Goal: Task Accomplishment & Management: Manage account settings

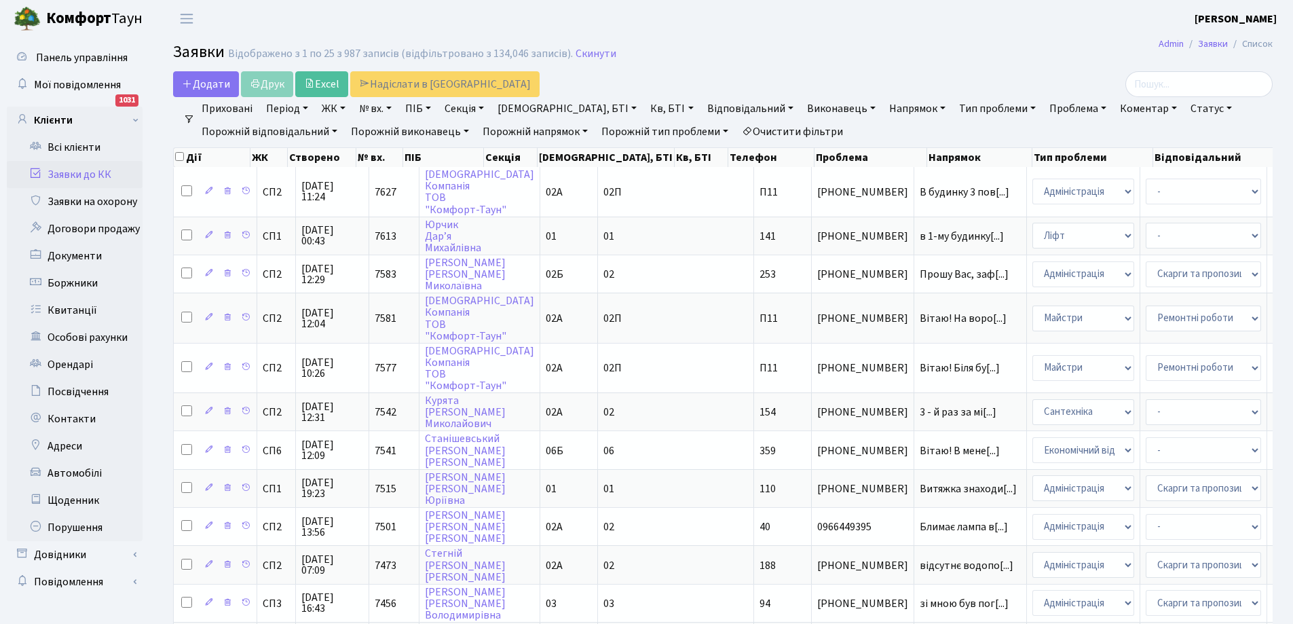
select select "25"
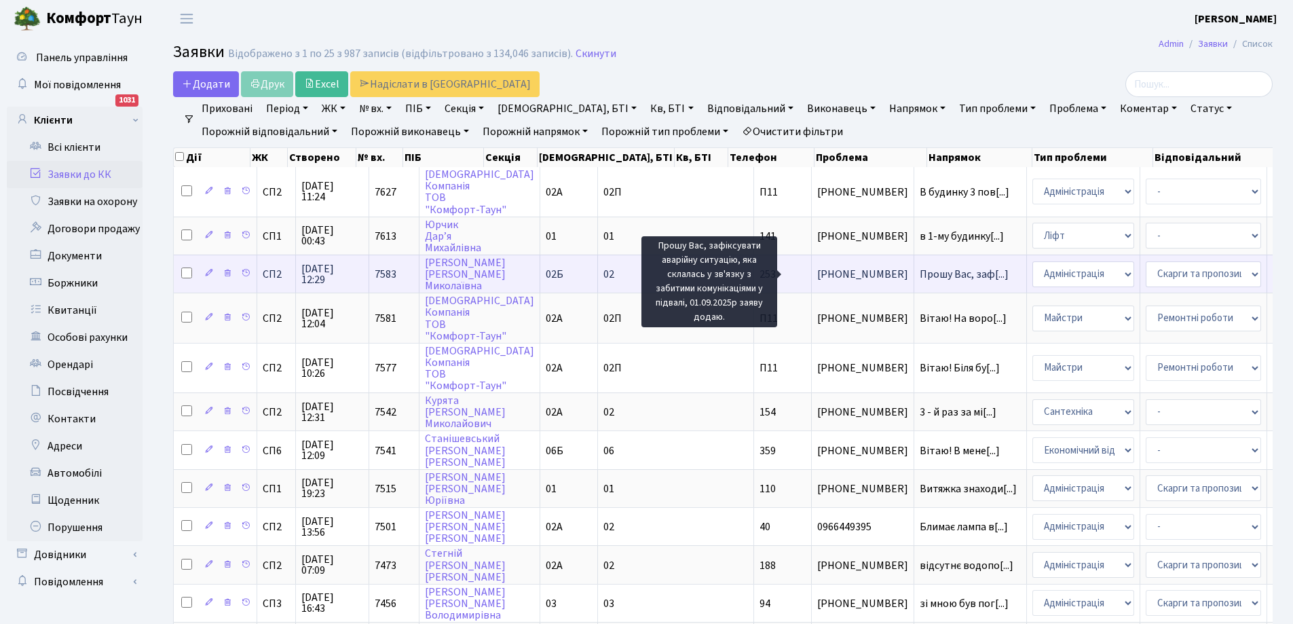
click at [920, 273] on span "Прошу Вас, заф[...]" at bounding box center [964, 274] width 89 height 15
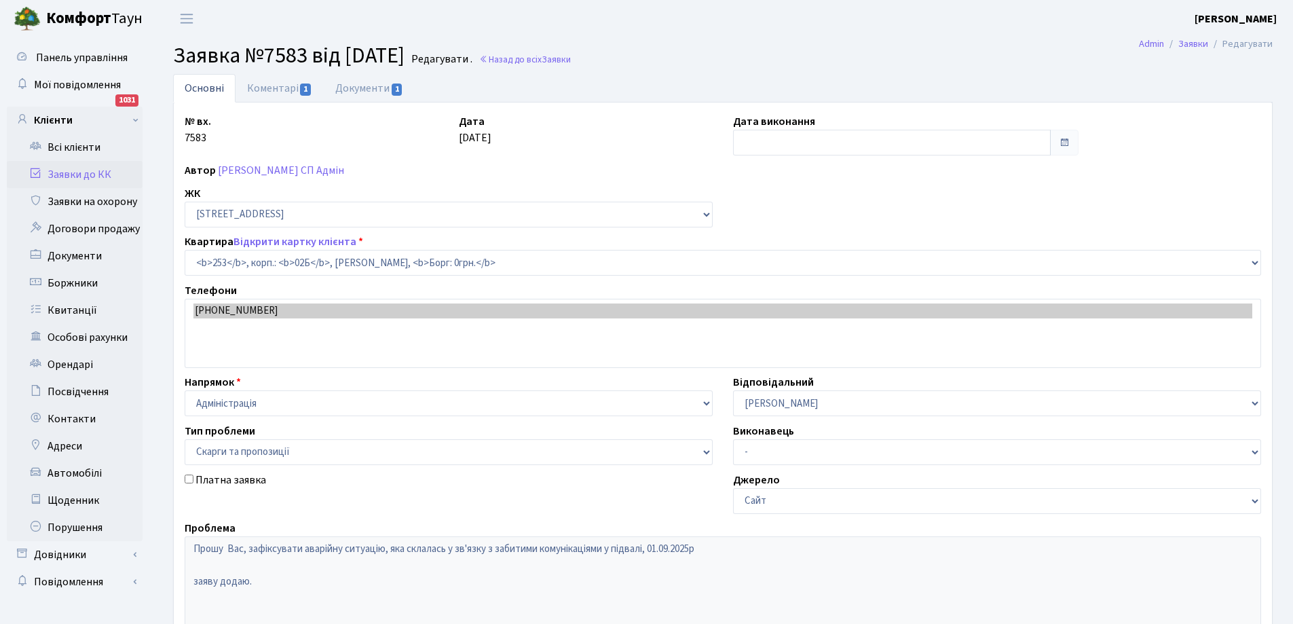
select select "20503"
select select "55"
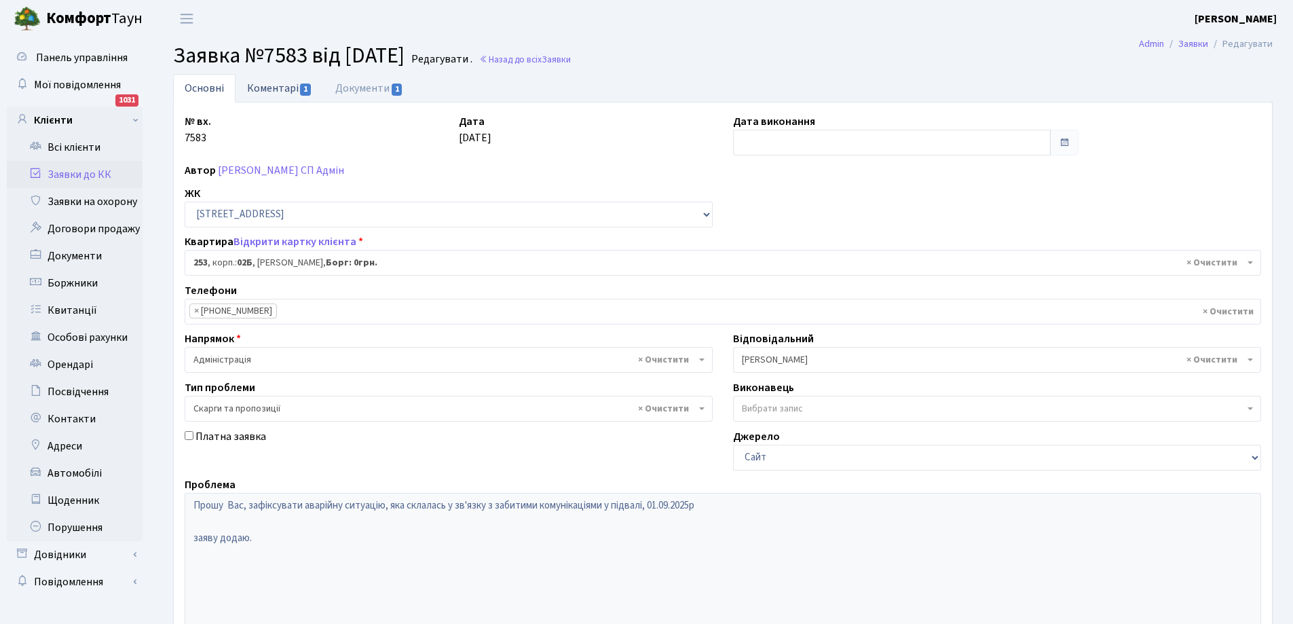
click at [267, 88] on link "Коментарі 1" at bounding box center [280, 88] width 88 height 28
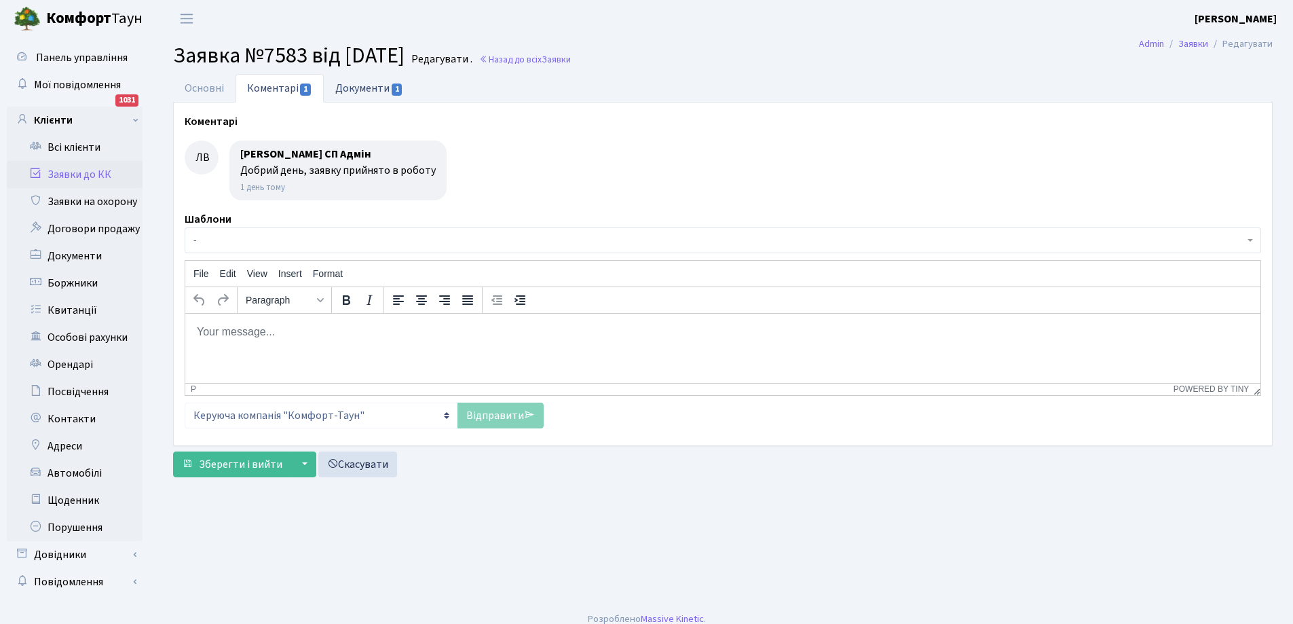
click at [359, 86] on link "Документи 1" at bounding box center [369, 88] width 91 height 28
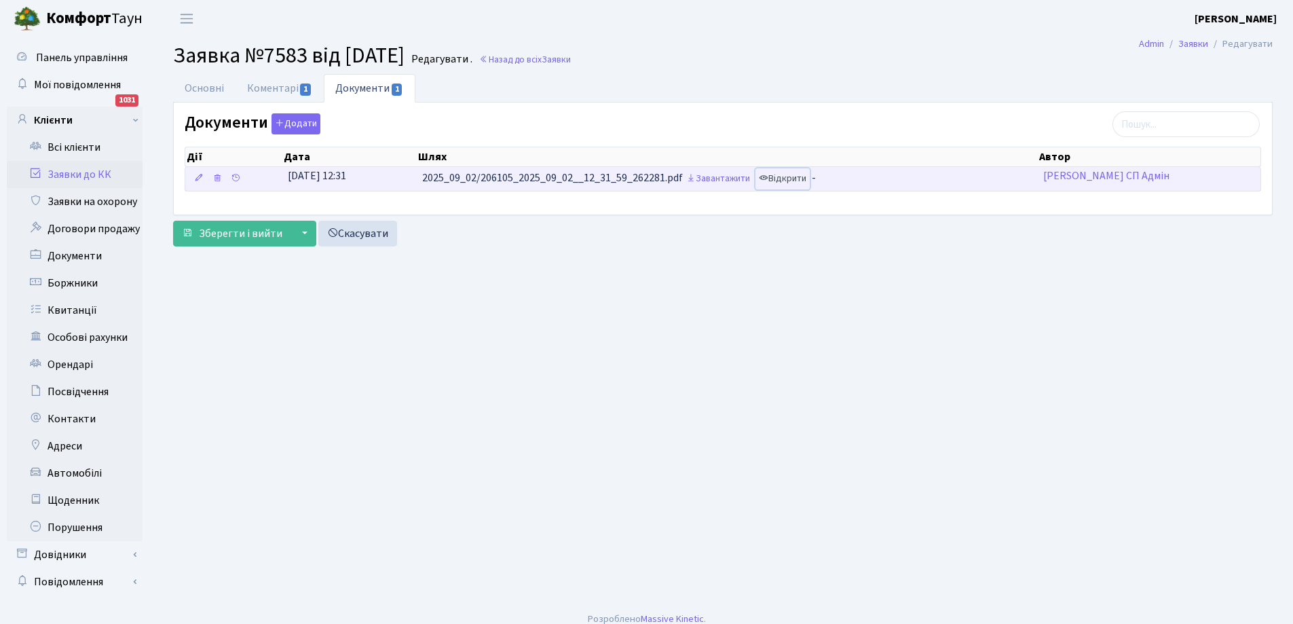
click at [792, 179] on link "Відкрити" at bounding box center [783, 178] width 54 height 21
